Goal: Task Accomplishment & Management: Use online tool/utility

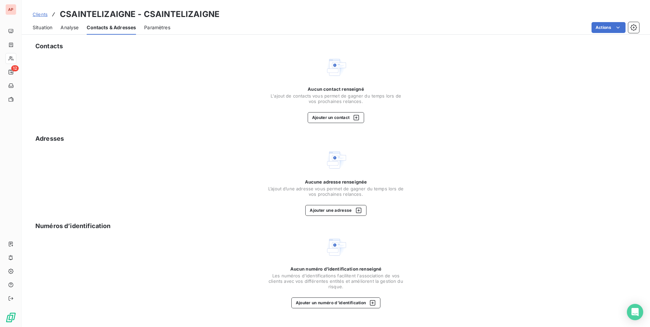
click at [35, 28] on span "Situation" at bounding box center [43, 27] width 20 height 7
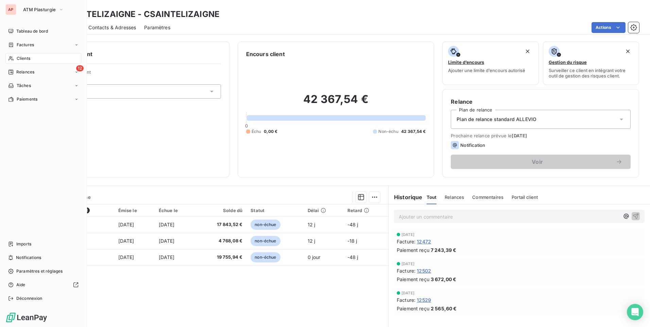
click at [28, 60] on span "Clients" at bounding box center [24, 58] width 14 height 6
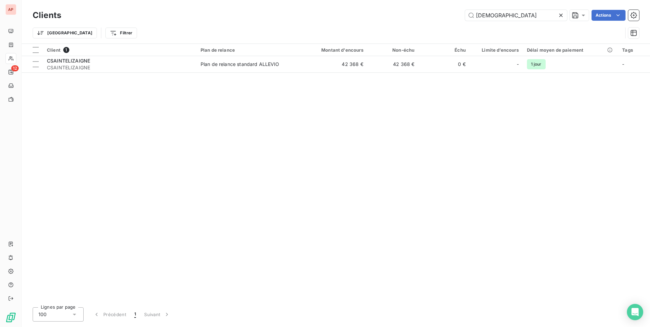
drag, startPoint x: 503, startPoint y: 19, endPoint x: 423, endPoint y: 12, distance: 80.2
click at [425, 12] on div "sainte Actions" at bounding box center [354, 15] width 570 height 11
type input "filtrau"
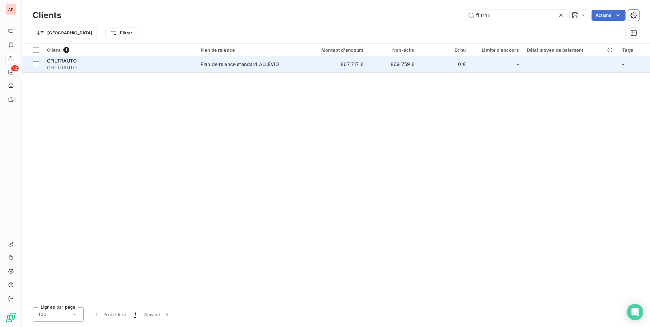
click at [243, 65] on div "Plan de relance standard ALLEVIO" at bounding box center [240, 64] width 79 height 7
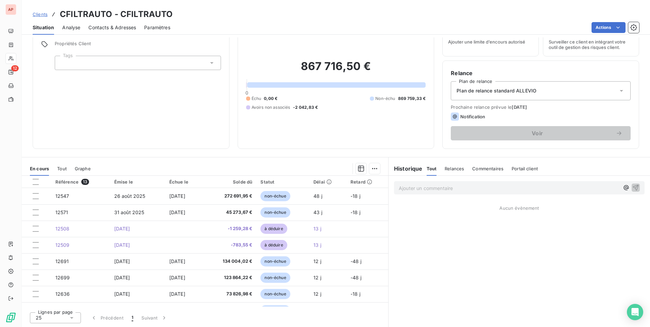
scroll to position [28, 0]
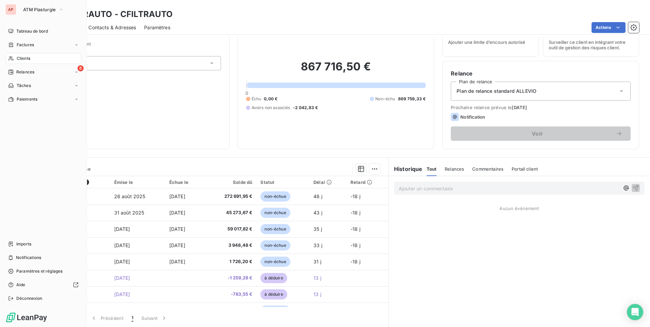
click at [14, 57] on div "Clients" at bounding box center [43, 58] width 76 height 11
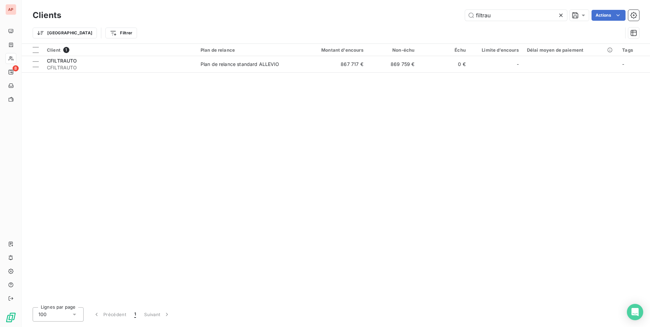
drag, startPoint x: 488, startPoint y: 15, endPoint x: 414, endPoint y: 10, distance: 74.3
click at [415, 10] on div "Clients filtrau Actions" at bounding box center [336, 15] width 606 height 14
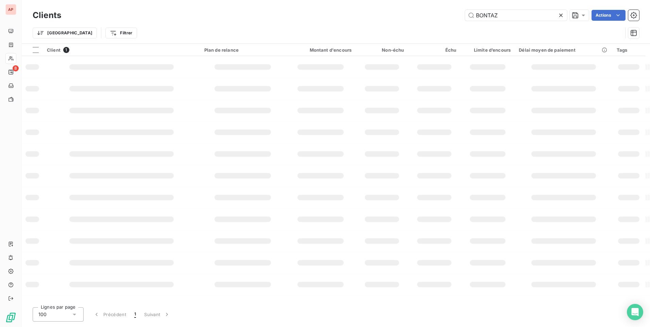
type input "BONTAZ"
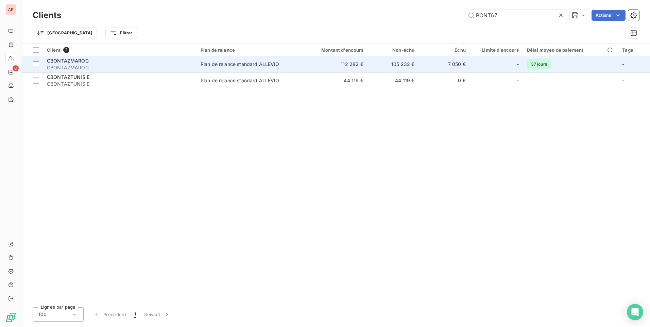
click at [286, 61] on span "Plan de relance standard ALLEVIO" at bounding box center [248, 64] width 94 height 7
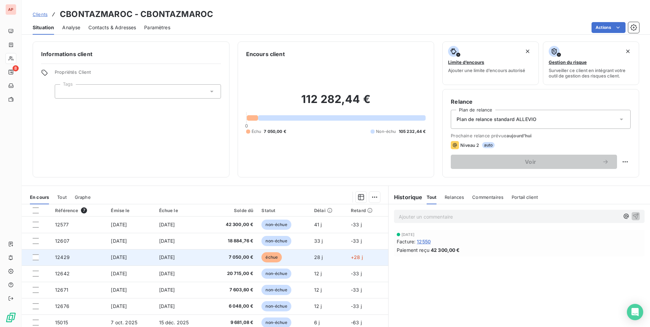
click at [243, 257] on span "7 050,00 €" at bounding box center [233, 257] width 42 height 7
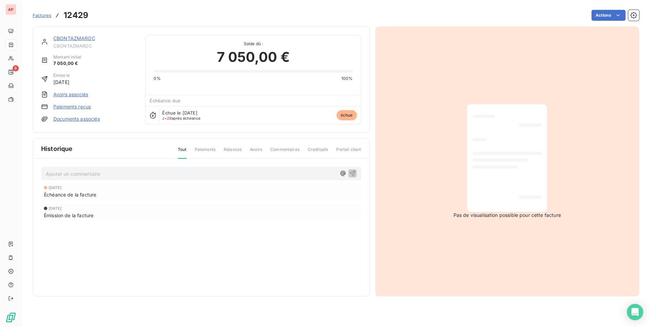
click at [484, 182] on div at bounding box center [506, 158] width 69 height 97
